Goal: Check status

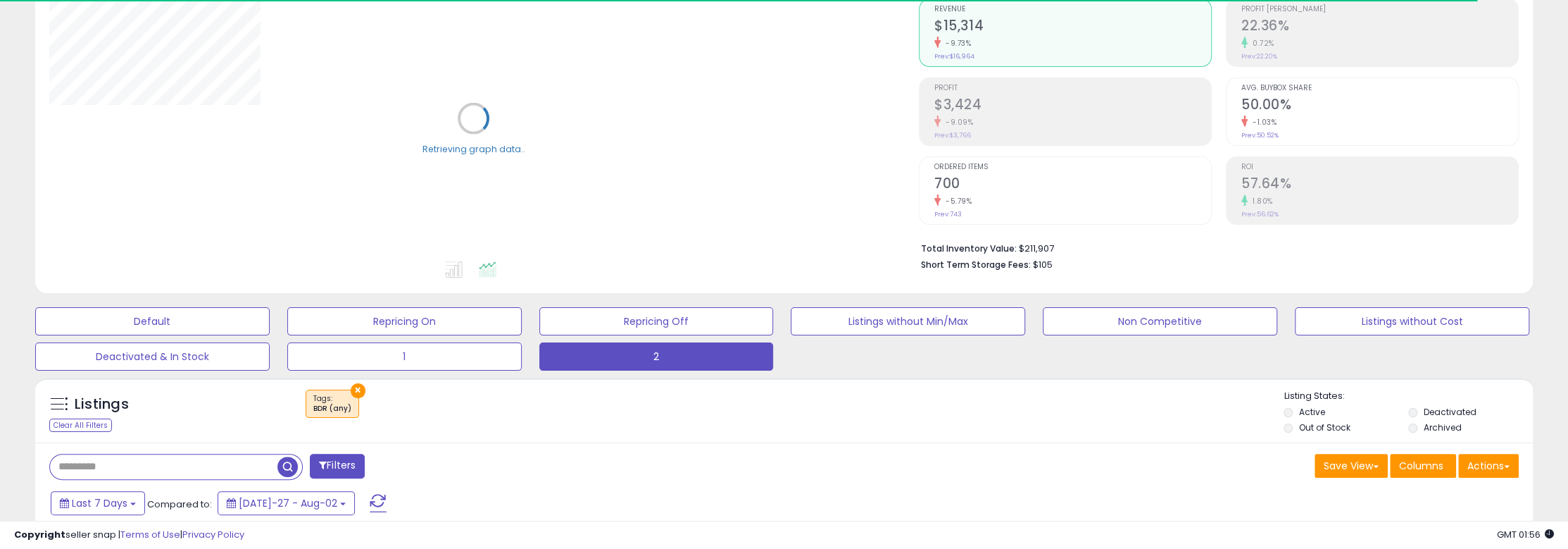
scroll to position [141, 0]
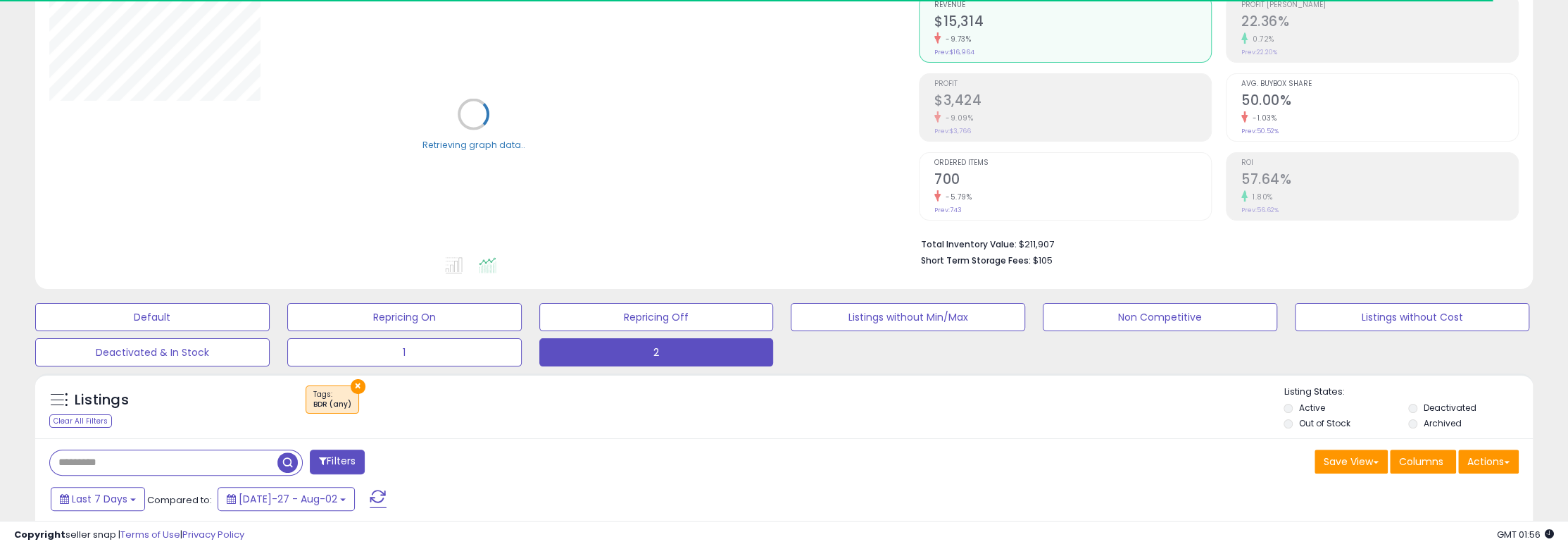
click at [1001, 98] on h2 "$3,424" at bounding box center [1073, 102] width 277 height 19
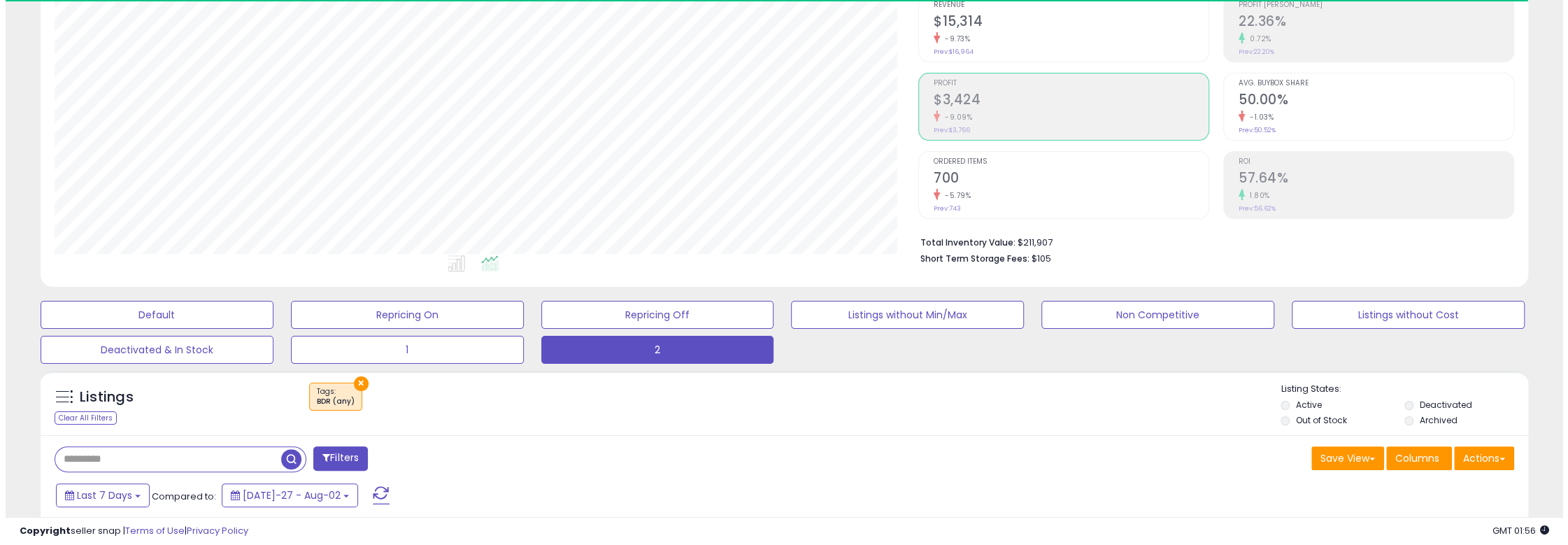
scroll to position [287, 863]
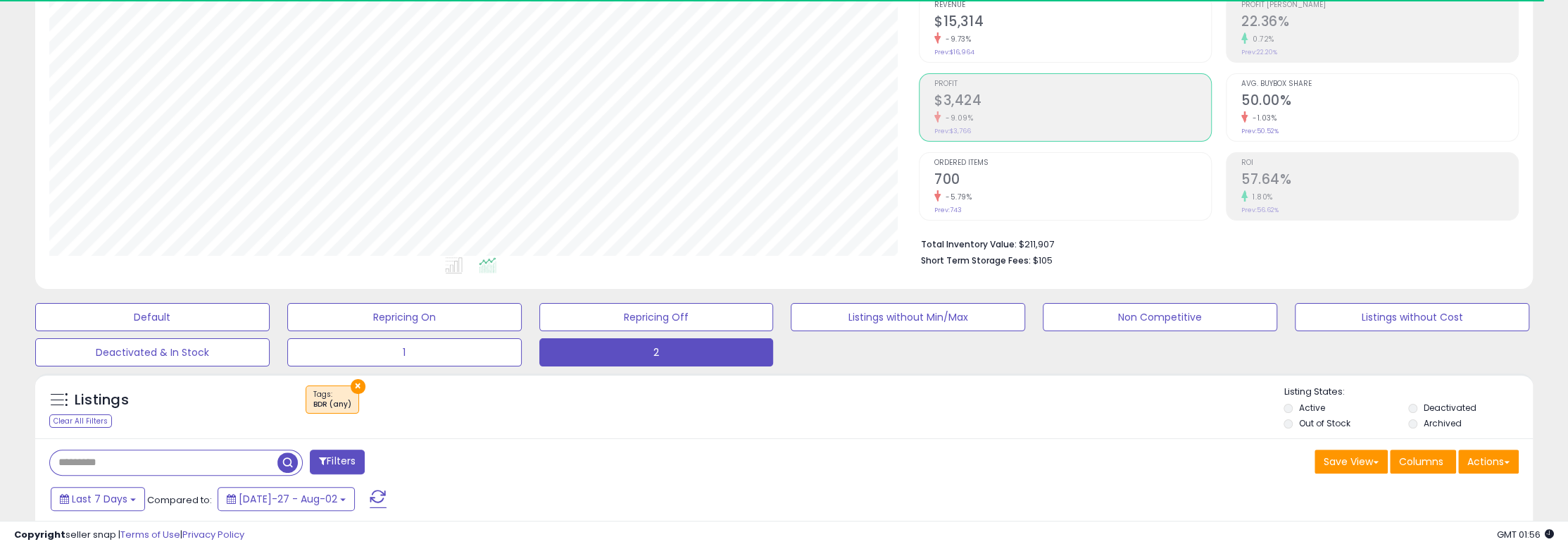
click at [956, 104] on h2 "$3,424" at bounding box center [1073, 102] width 277 height 19
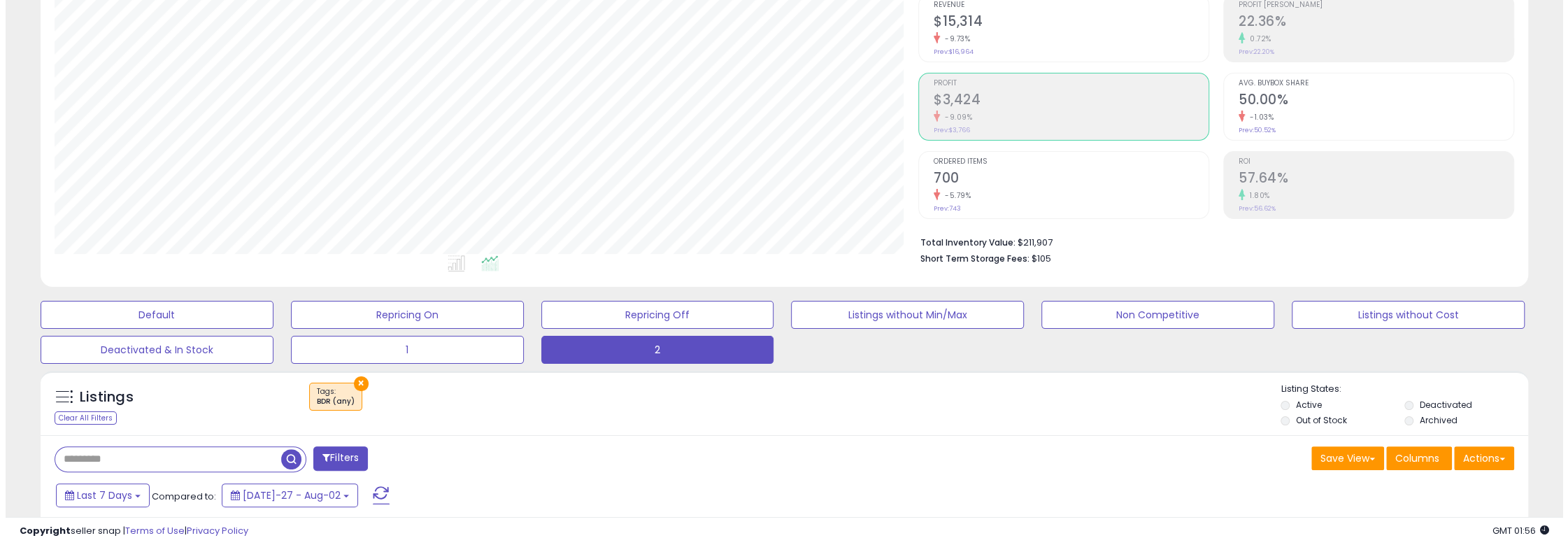
scroll to position [699154, 698329]
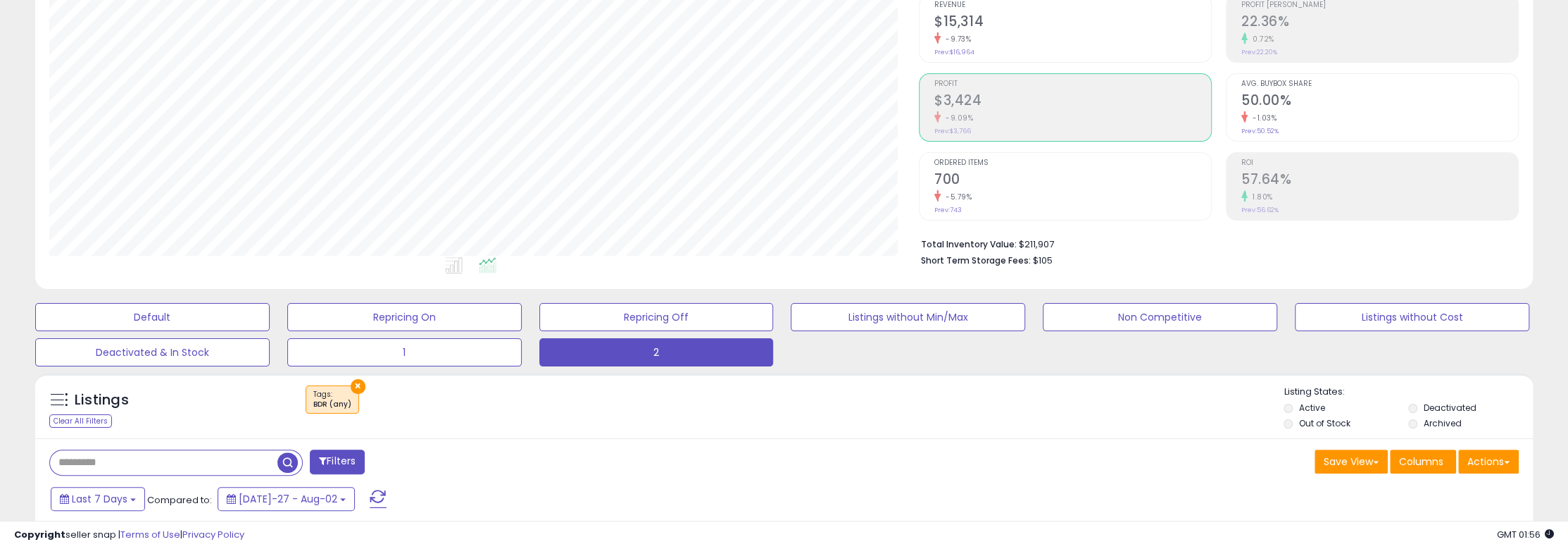
click at [983, 112] on div "-9.09%" at bounding box center [1073, 118] width 277 height 14
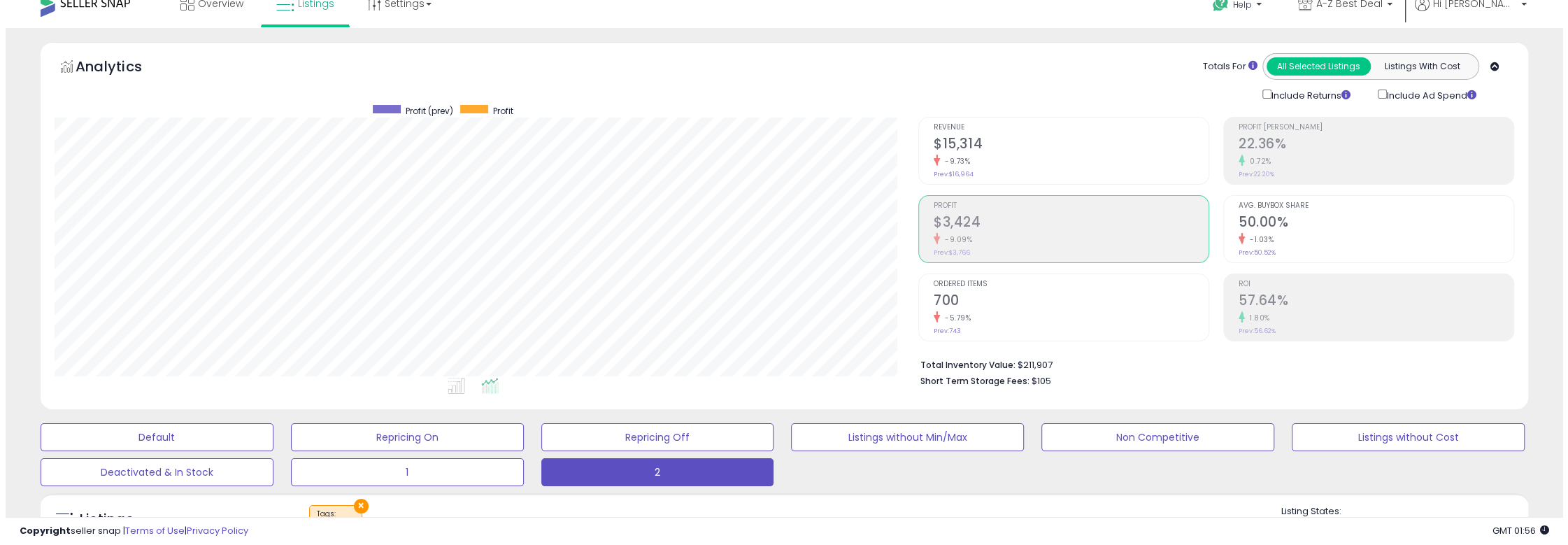
scroll to position [0, 0]
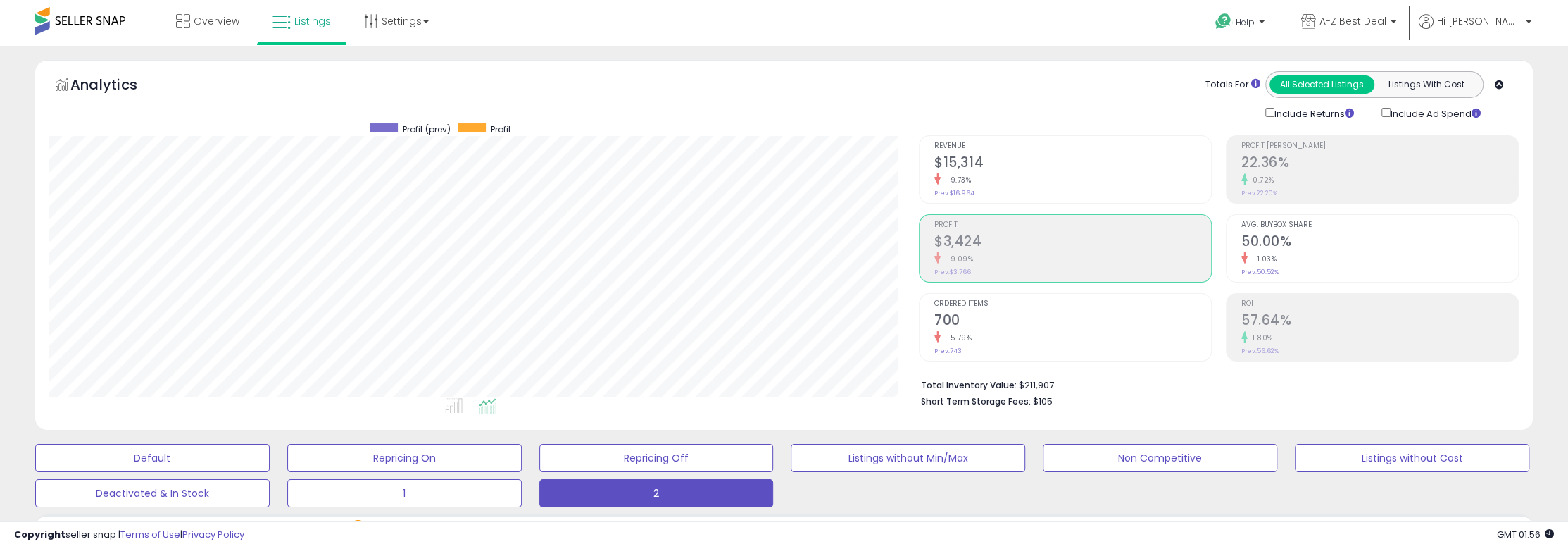
click at [994, 258] on div "-9.09%" at bounding box center [1073, 259] width 277 height 14
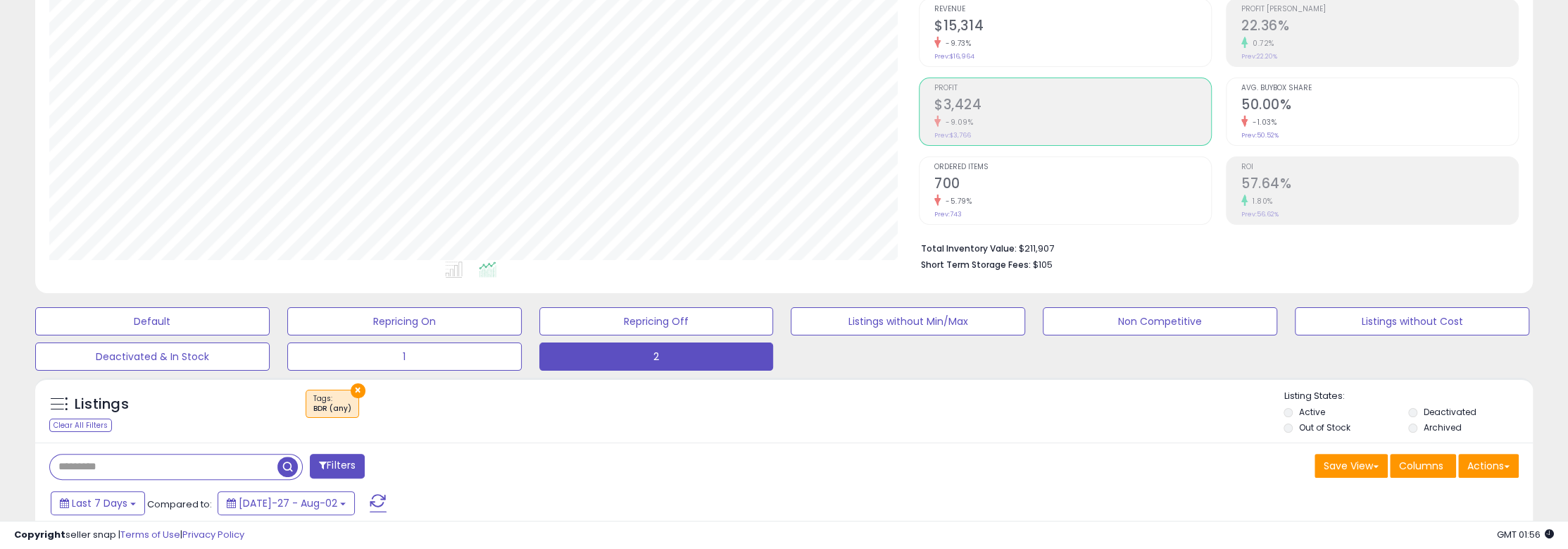
scroll to position [141, 0]
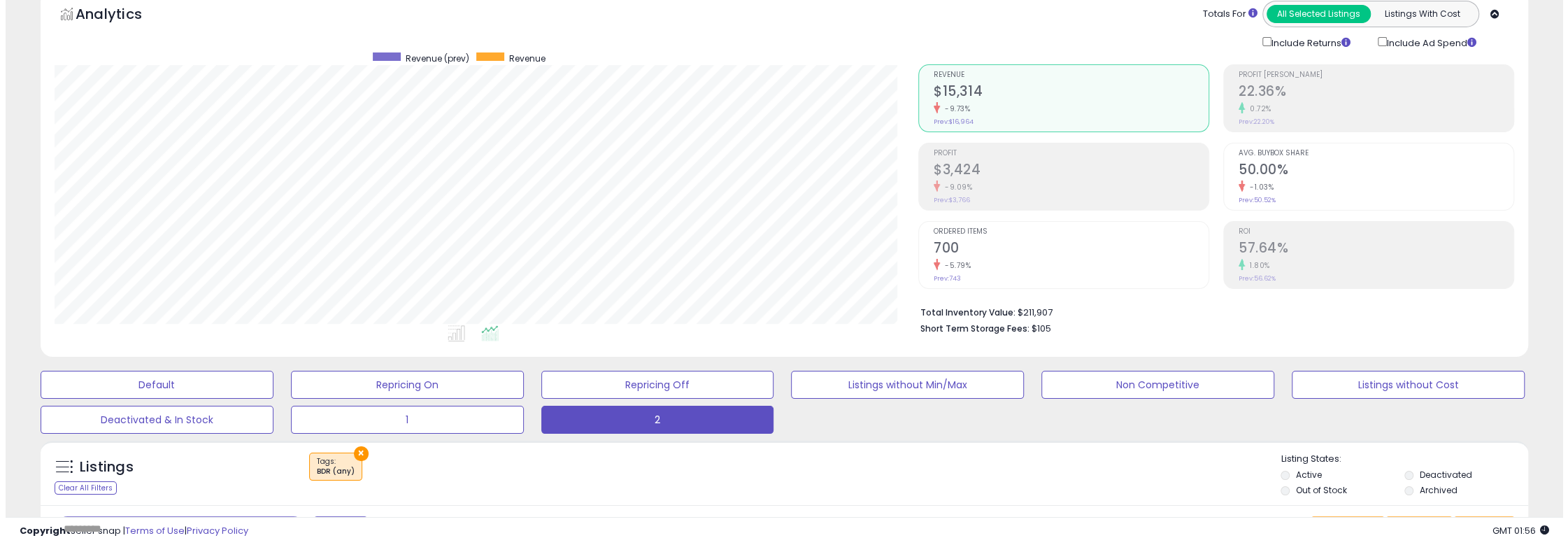
scroll to position [287, 863]
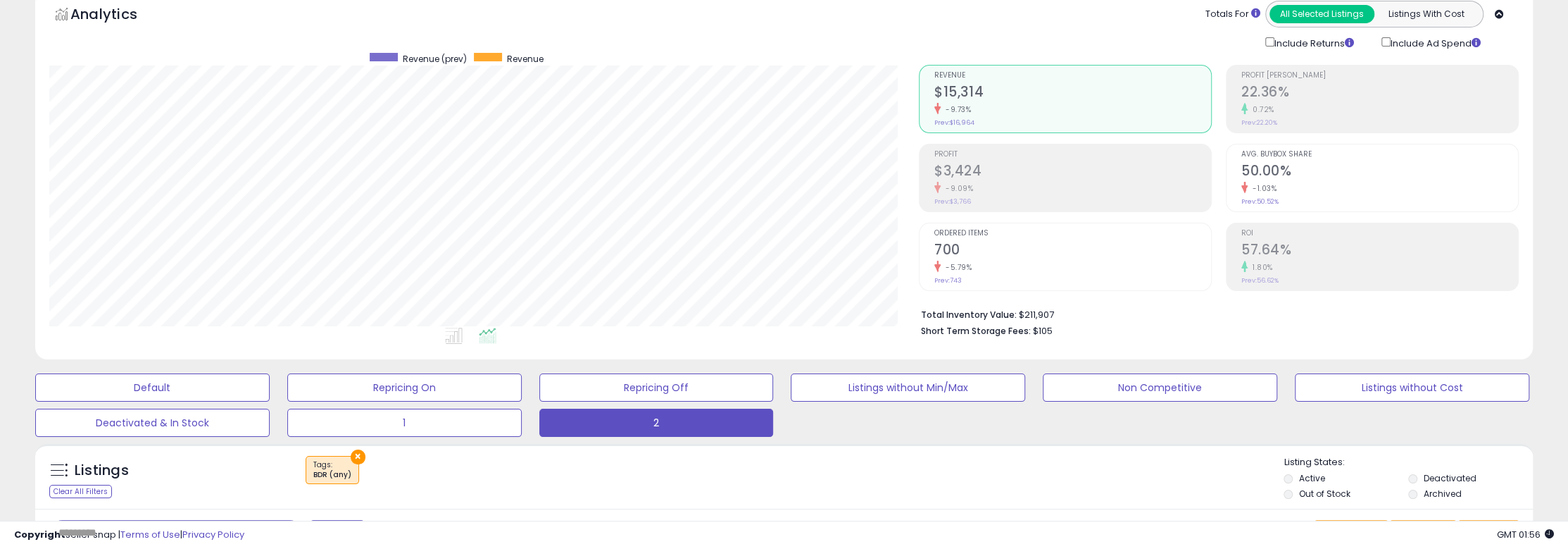
click at [974, 171] on h2 "$3,424" at bounding box center [1073, 172] width 277 height 19
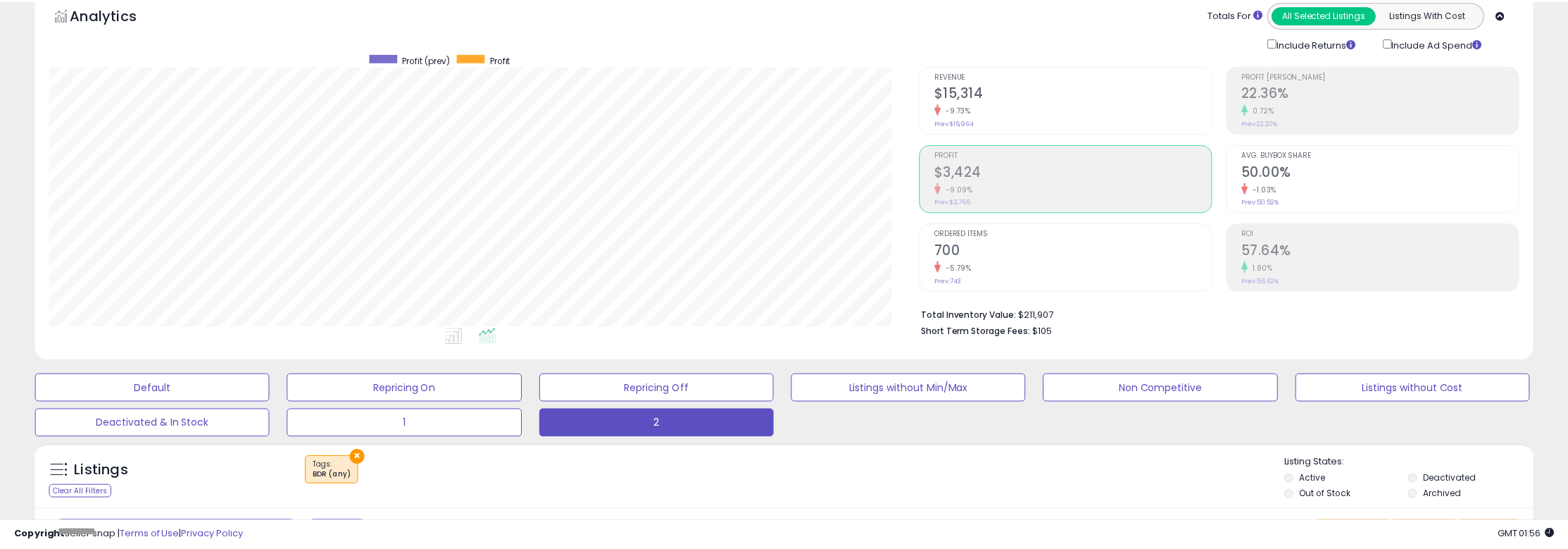
scroll to position [704286, 703231]
